Goal: Find specific page/section: Find specific page/section

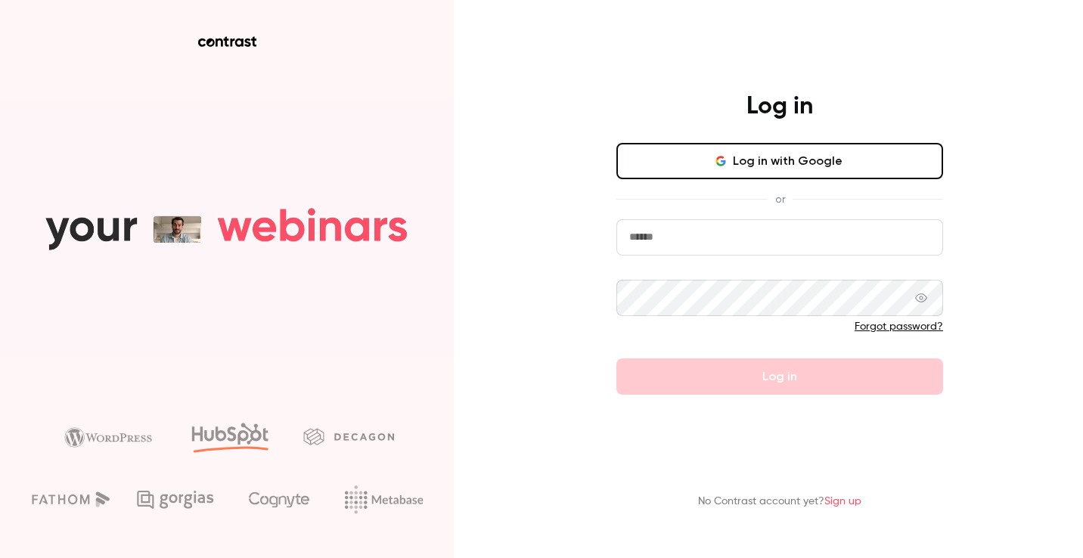
click at [712, 169] on button "Log in with Google" at bounding box center [779, 161] width 327 height 36
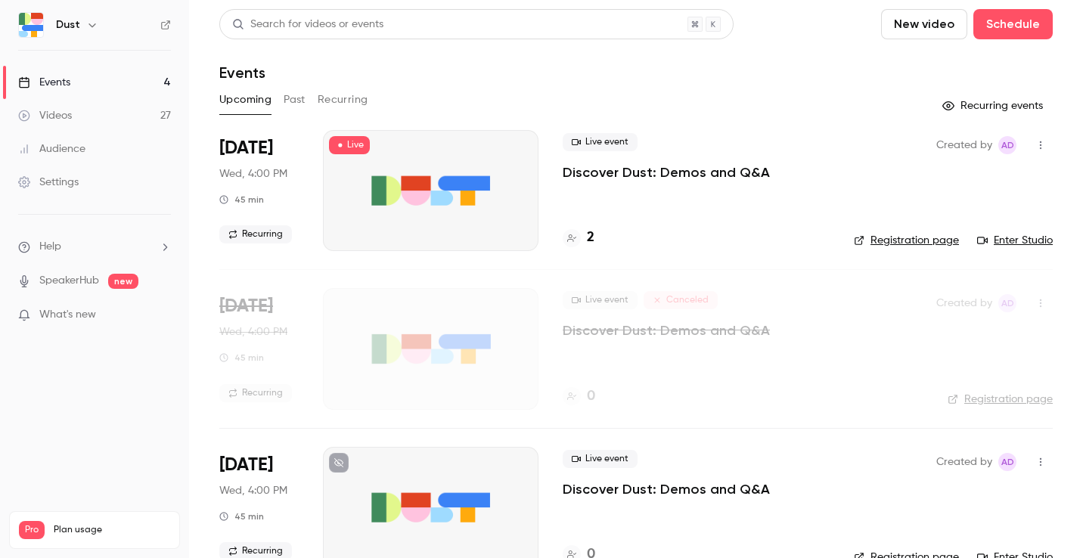
click at [593, 238] on h4 "2" at bounding box center [591, 238] width 8 height 20
click at [295, 97] on button "Past" at bounding box center [295, 100] width 22 height 24
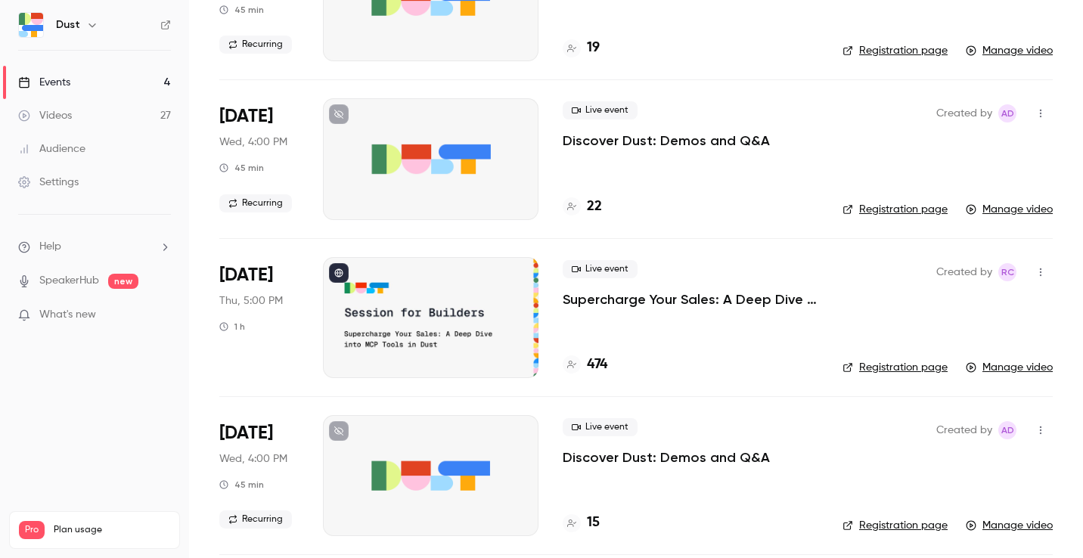
scroll to position [663, 0]
